Goal: Communication & Community: Answer question/provide support

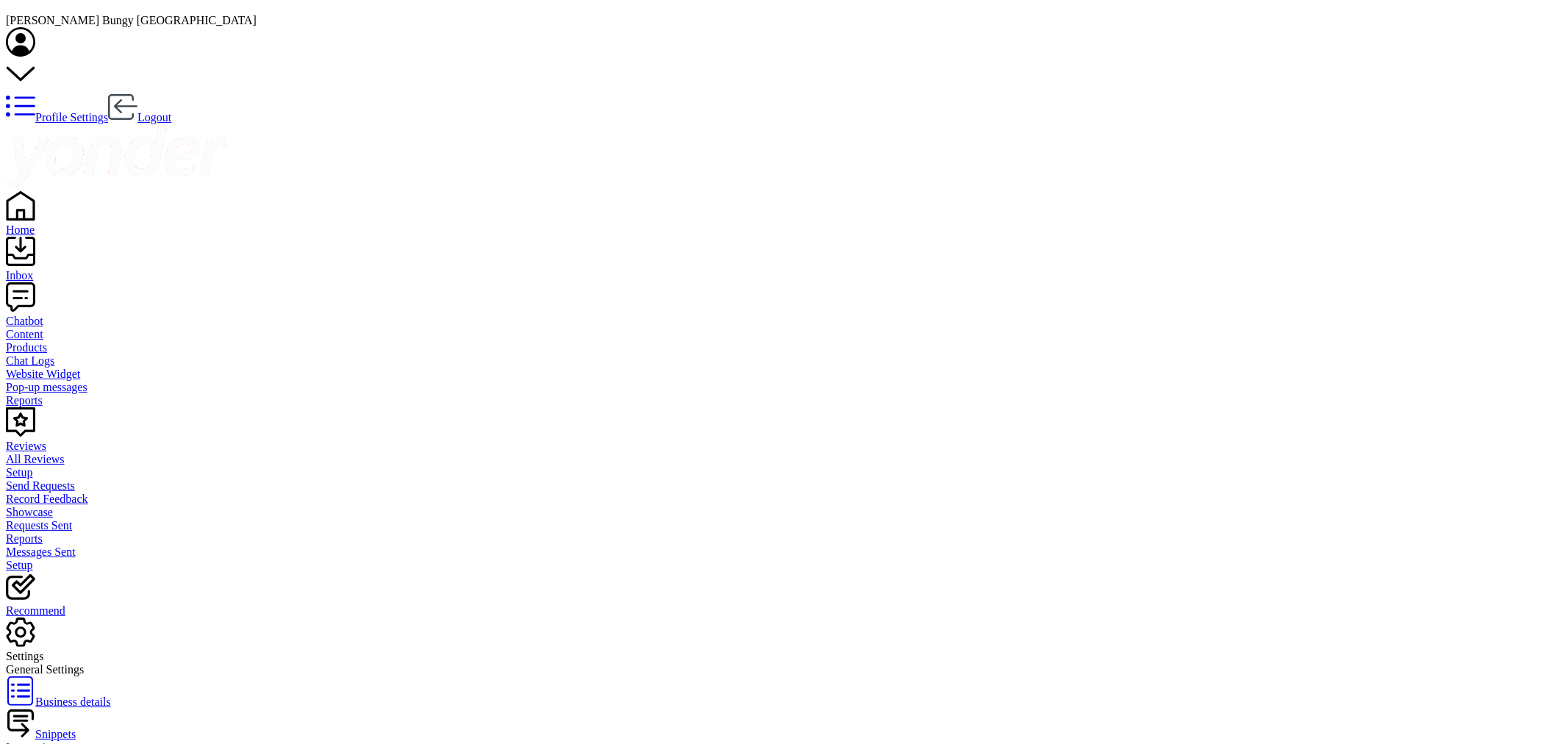
scroll to position [640, 0]
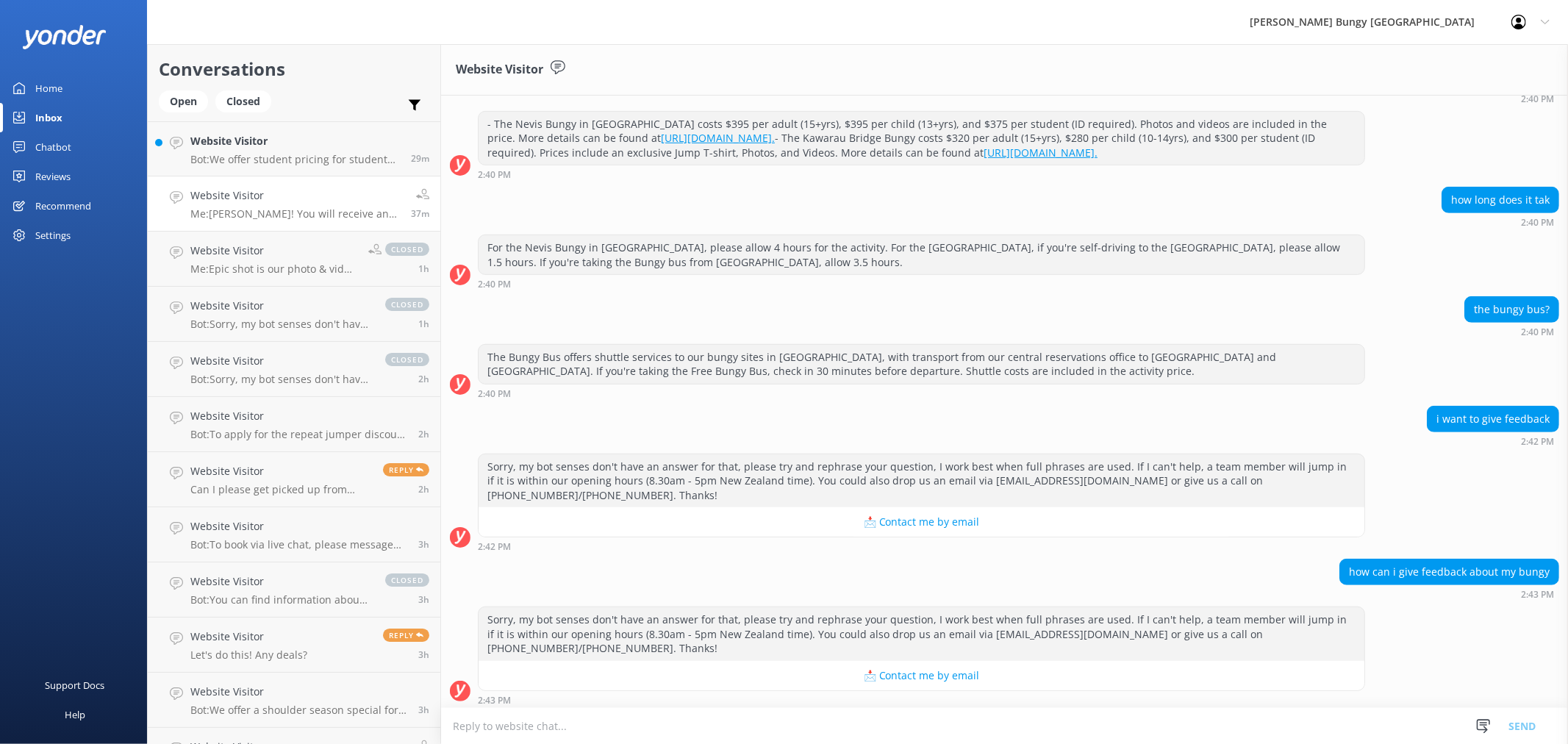
scroll to position [640, 0]
